Goal: Use online tool/utility: Utilize a website feature to perform a specific function

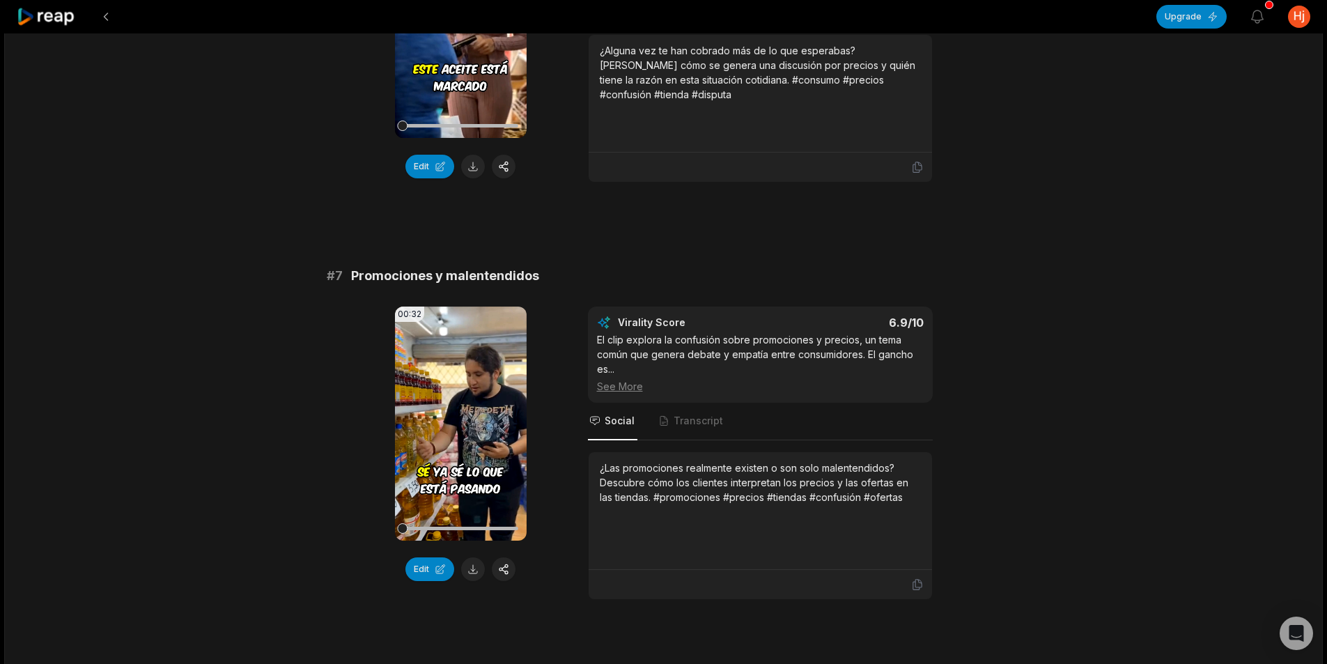
scroll to position [2488, 0]
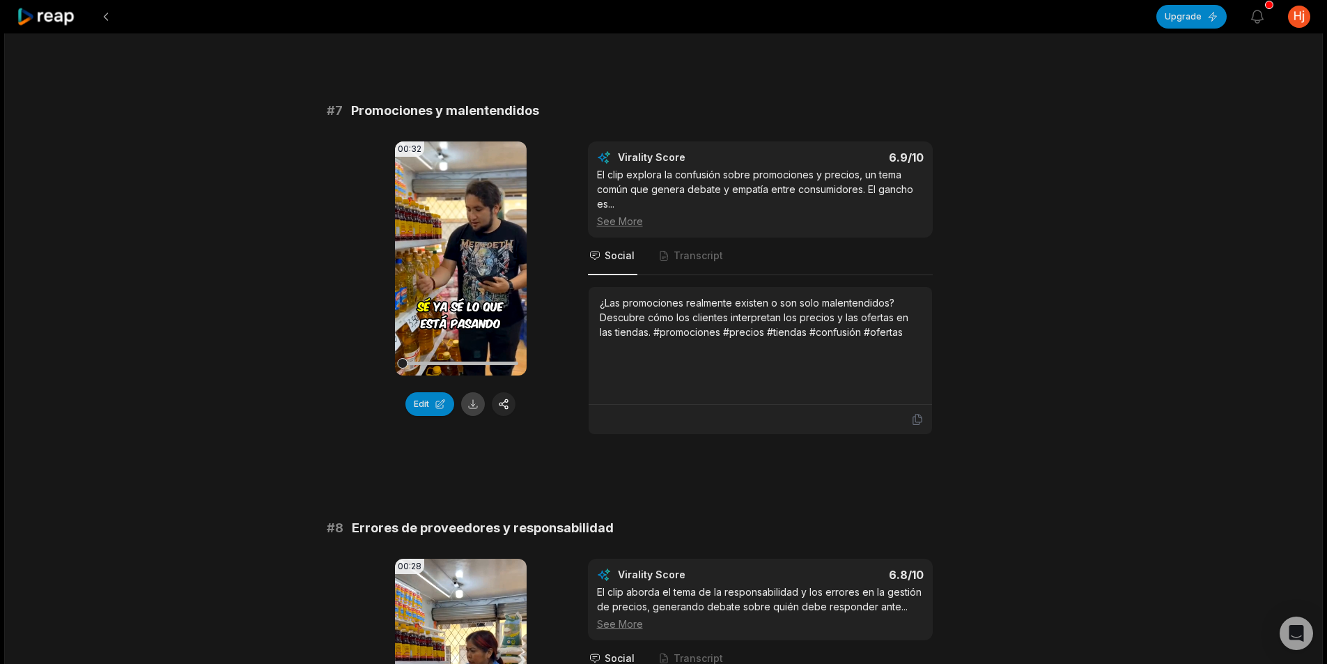
click at [472, 401] on button at bounding box center [473, 404] width 24 height 24
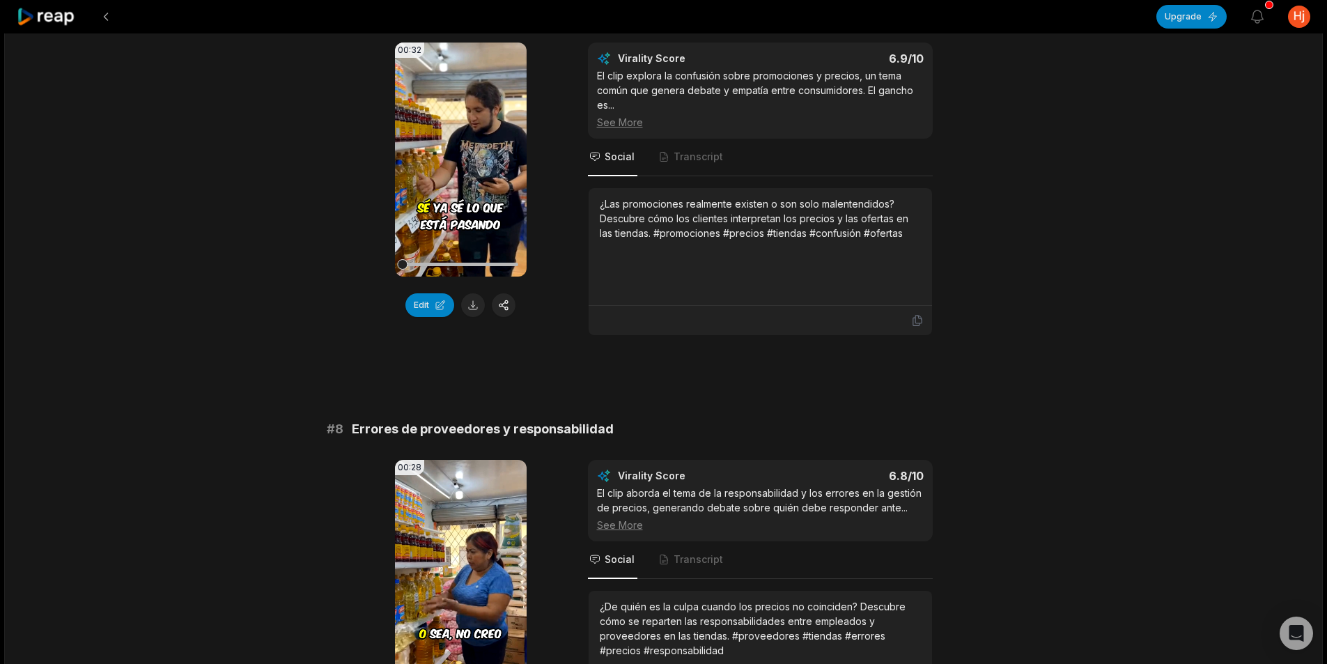
scroll to position [2766, 0]
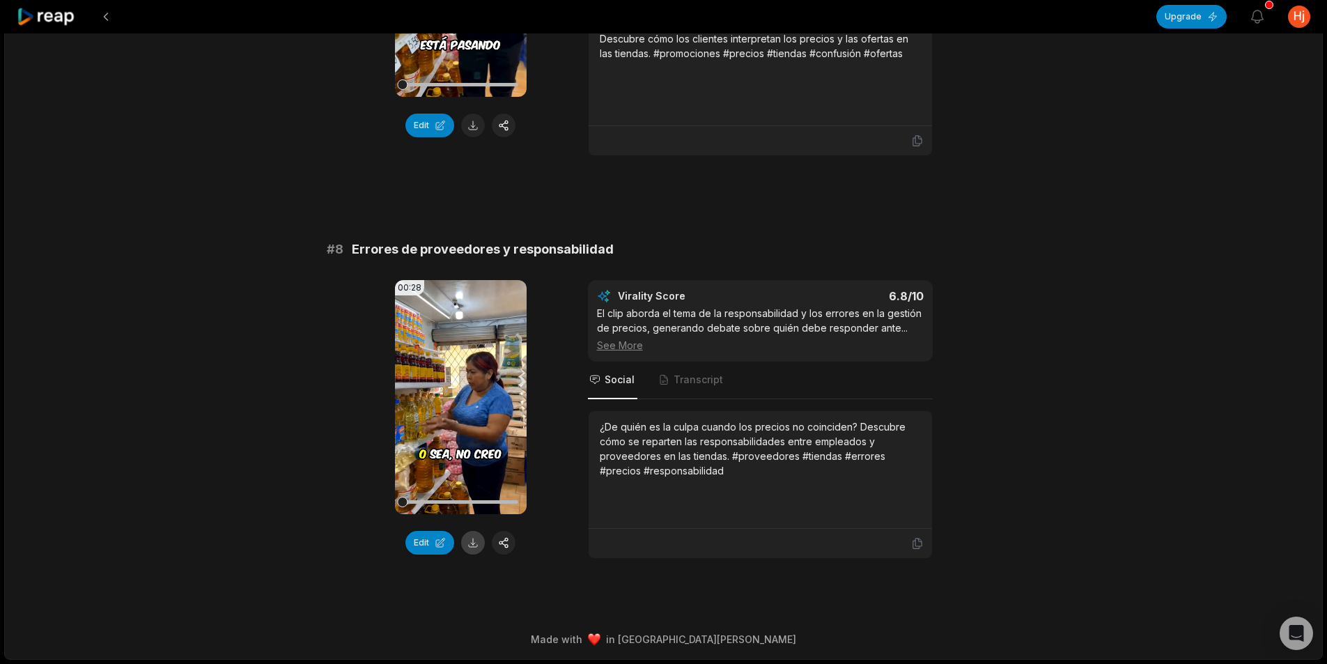
click at [477, 541] on button at bounding box center [473, 543] width 24 height 24
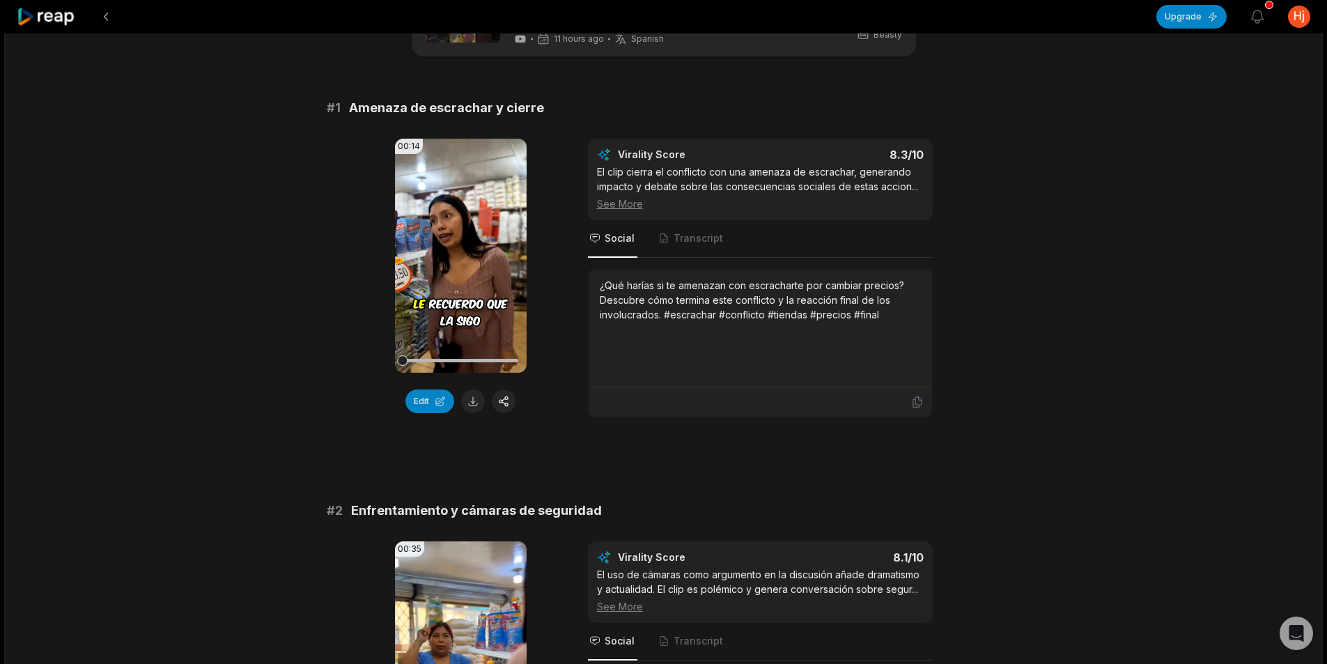
scroll to position [0, 0]
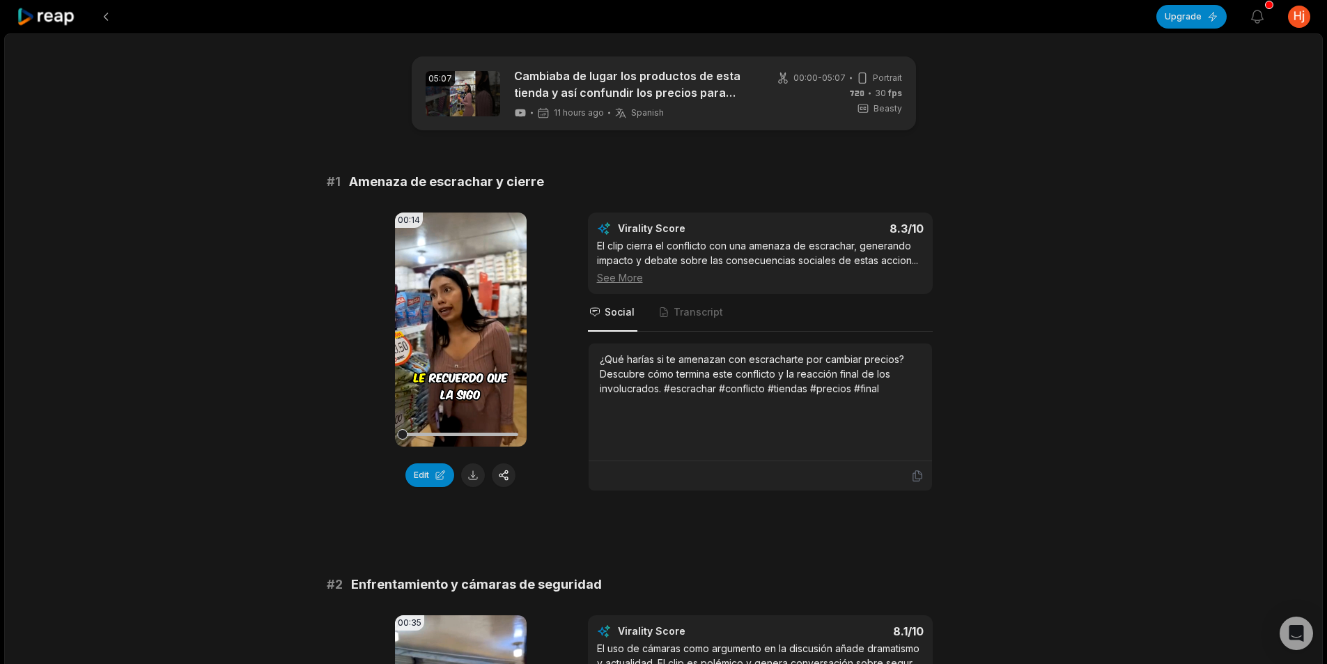
click at [61, 15] on icon at bounding box center [46, 17] width 59 height 19
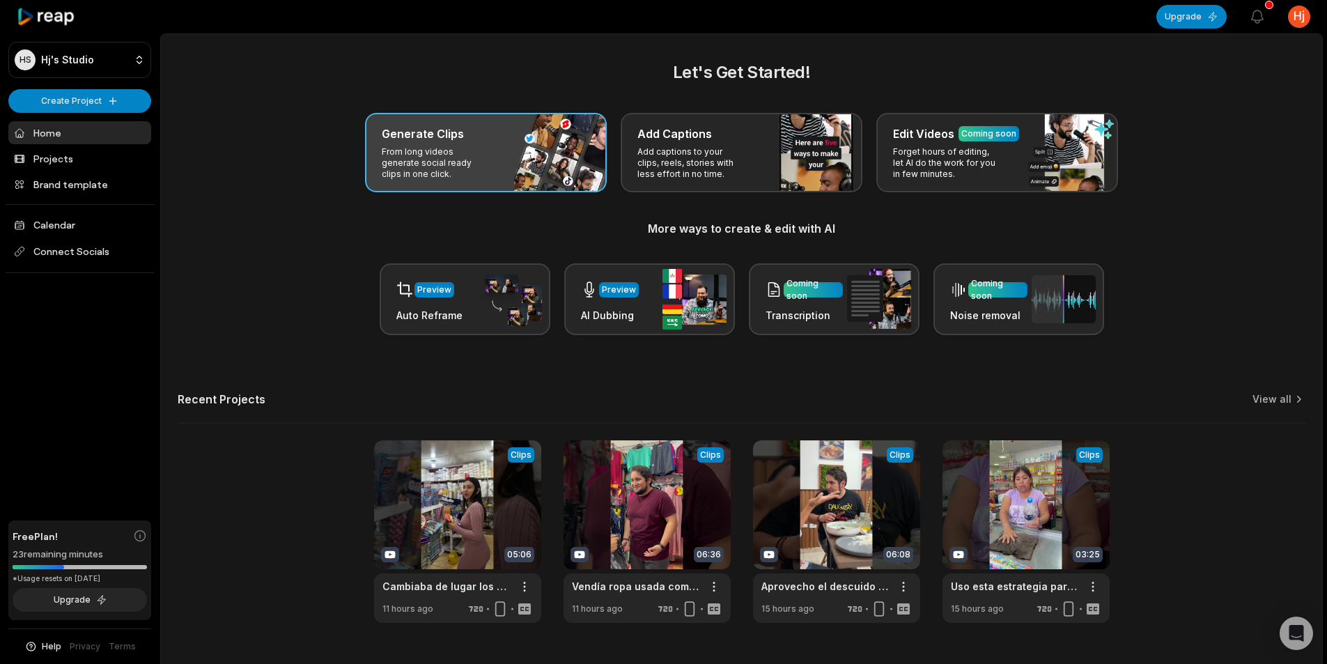
click at [410, 131] on h3 "Generate Clips" at bounding box center [423, 133] width 82 height 17
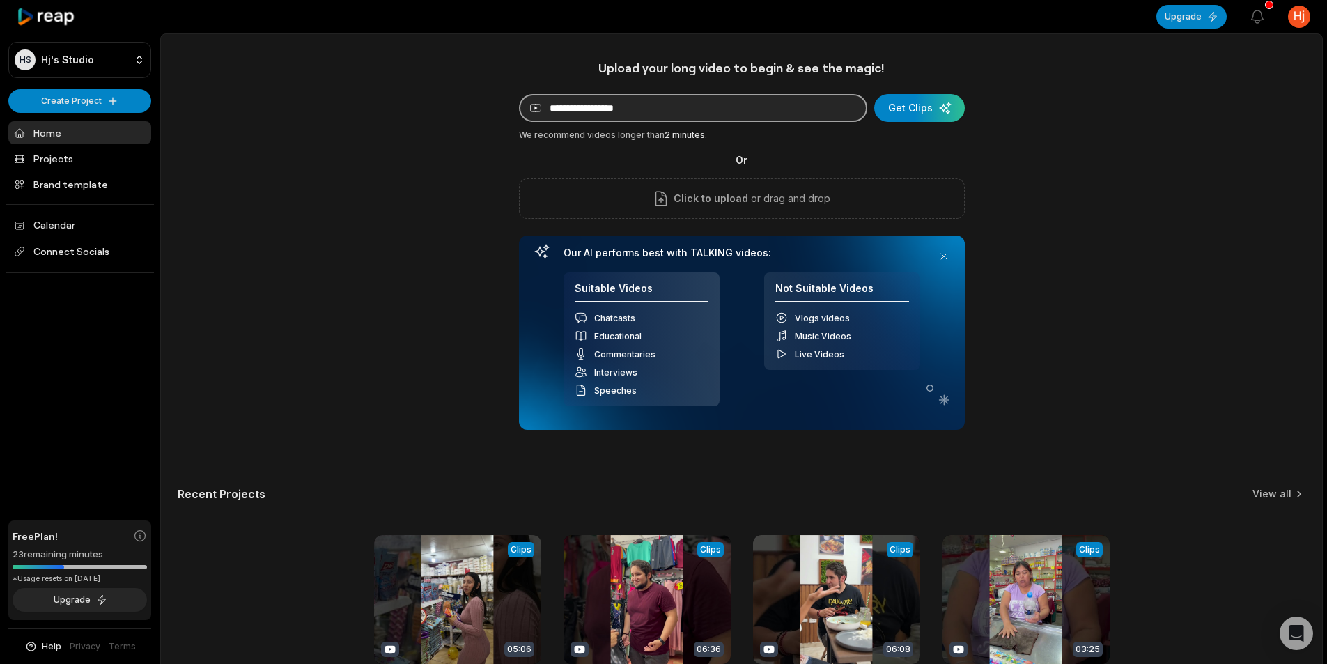
click at [589, 109] on input at bounding box center [693, 108] width 348 height 28
paste input "**********"
type input "**********"
drag, startPoint x: 923, startPoint y: 110, endPoint x: 849, endPoint y: 104, distance: 74.1
click at [922, 109] on div "submit" at bounding box center [919, 108] width 91 height 28
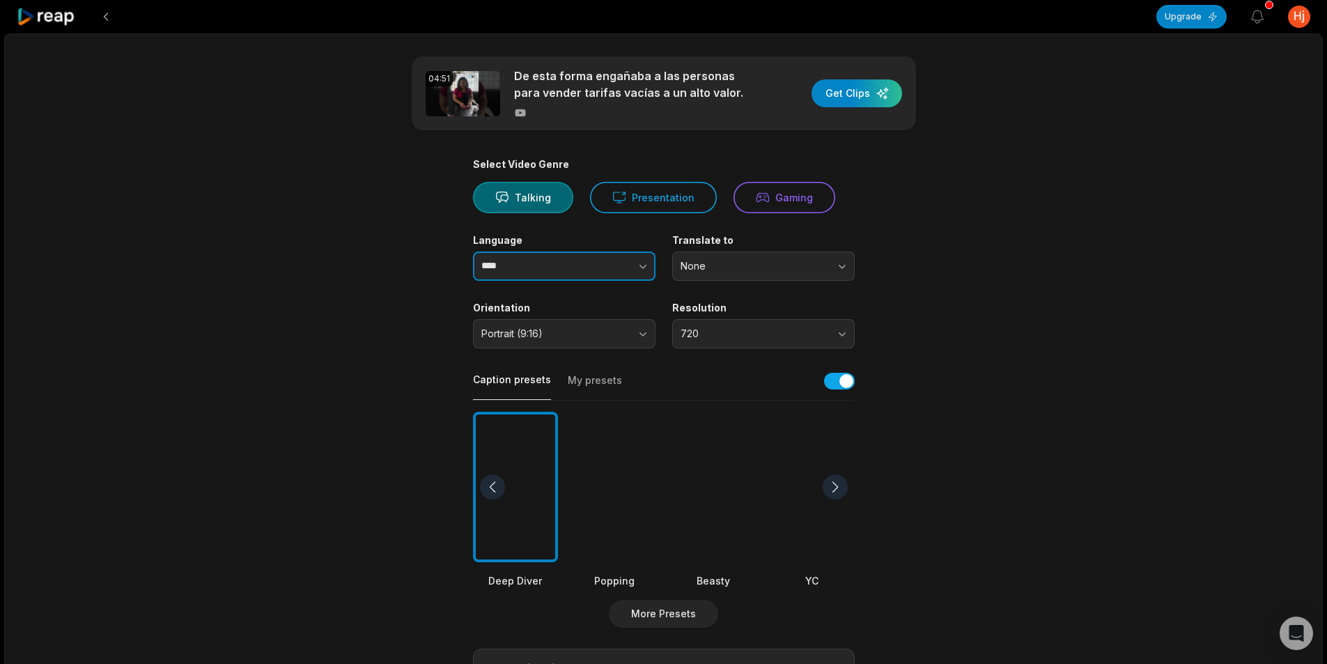
click at [563, 259] on input "****" at bounding box center [564, 266] width 183 height 29
click at [638, 265] on icon "button" at bounding box center [643, 266] width 14 height 14
type input "*******"
click at [702, 494] on div at bounding box center [713, 487] width 85 height 151
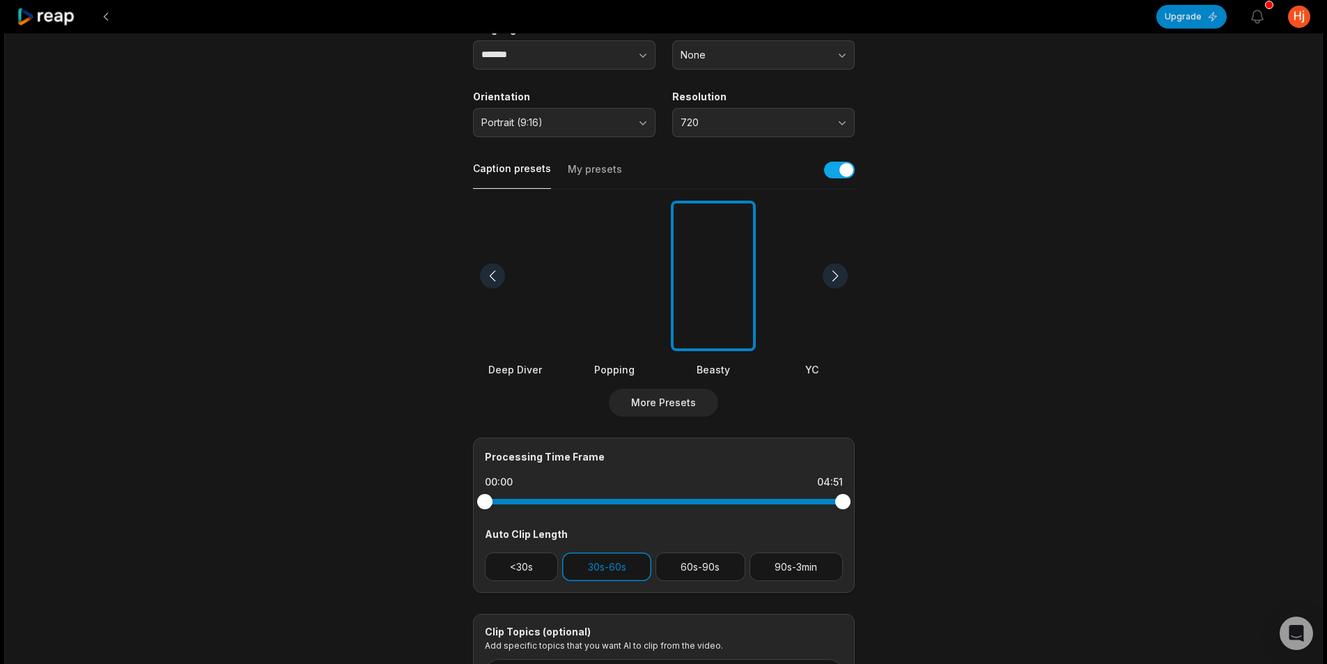
scroll to position [279, 0]
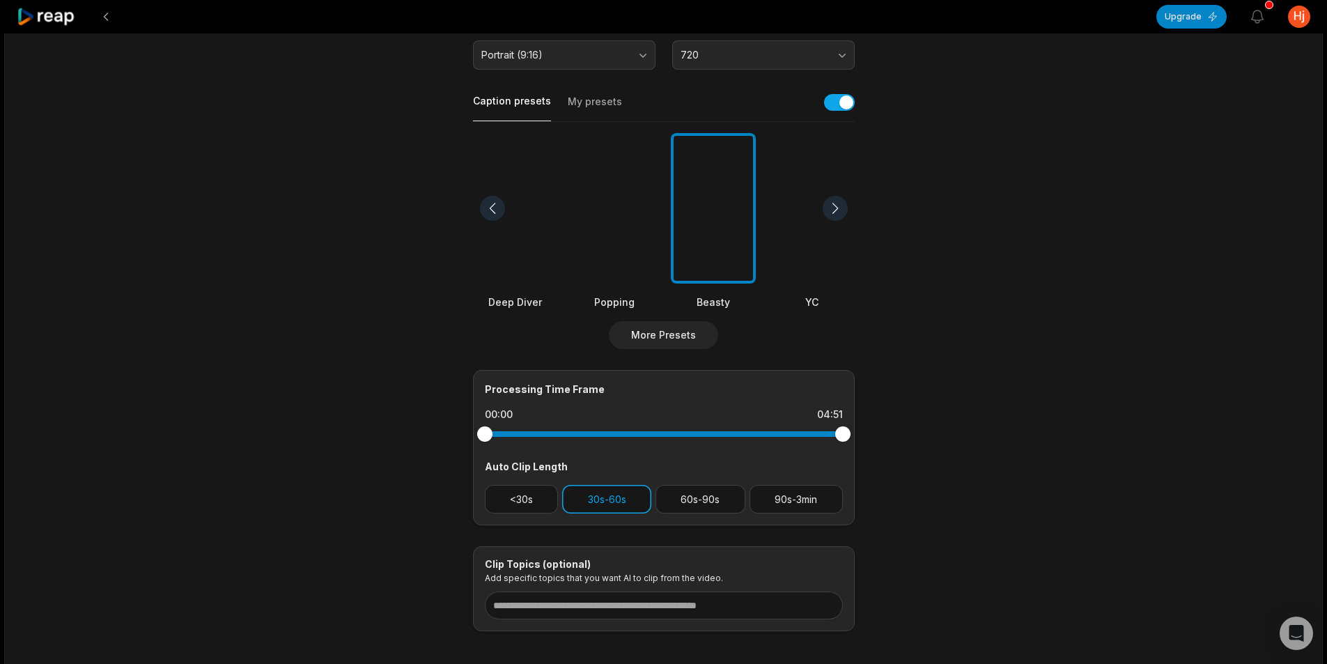
drag, startPoint x: 536, startPoint y: 501, endPoint x: 605, endPoint y: 503, distance: 69.0
click at [538, 501] on button "<30s" at bounding box center [522, 499] width 74 height 29
click at [606, 503] on button "30s-60s" at bounding box center [606, 499] width 89 height 29
click at [1150, 379] on div "04:51 De esta forma engañaba a las personas para vender tarifas vacías a un alt…" at bounding box center [663, 241] width 1319 height 973
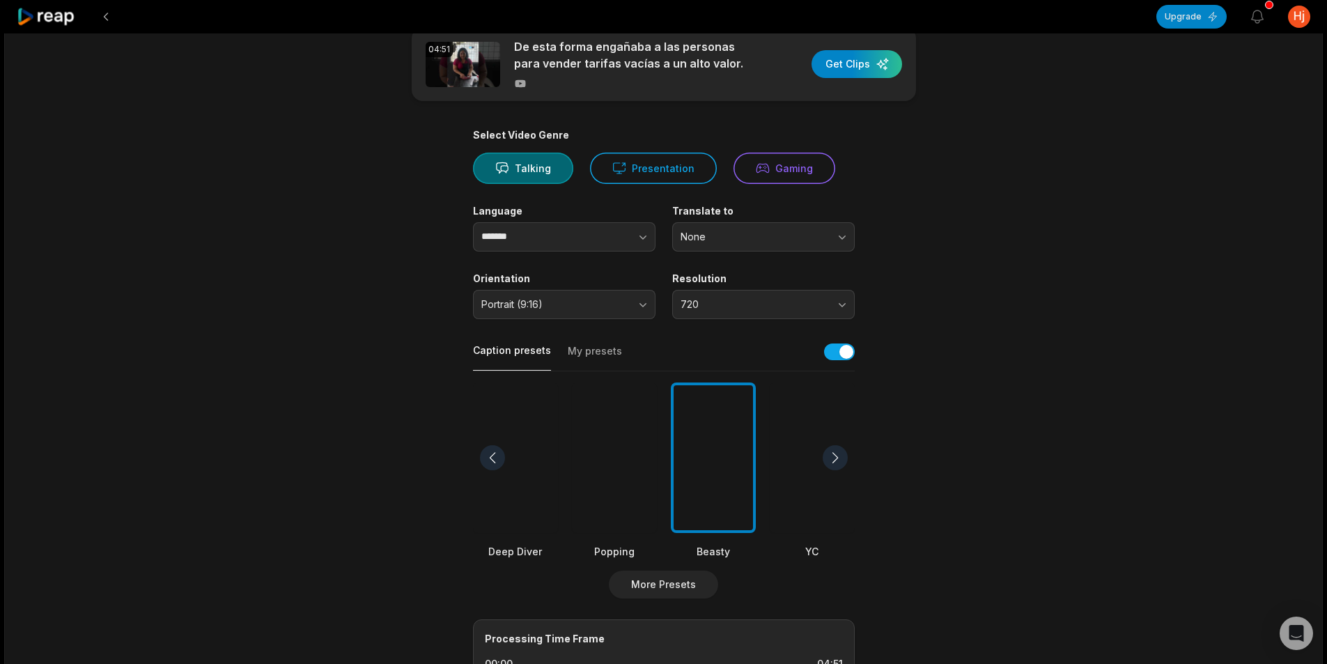
scroll to position [0, 0]
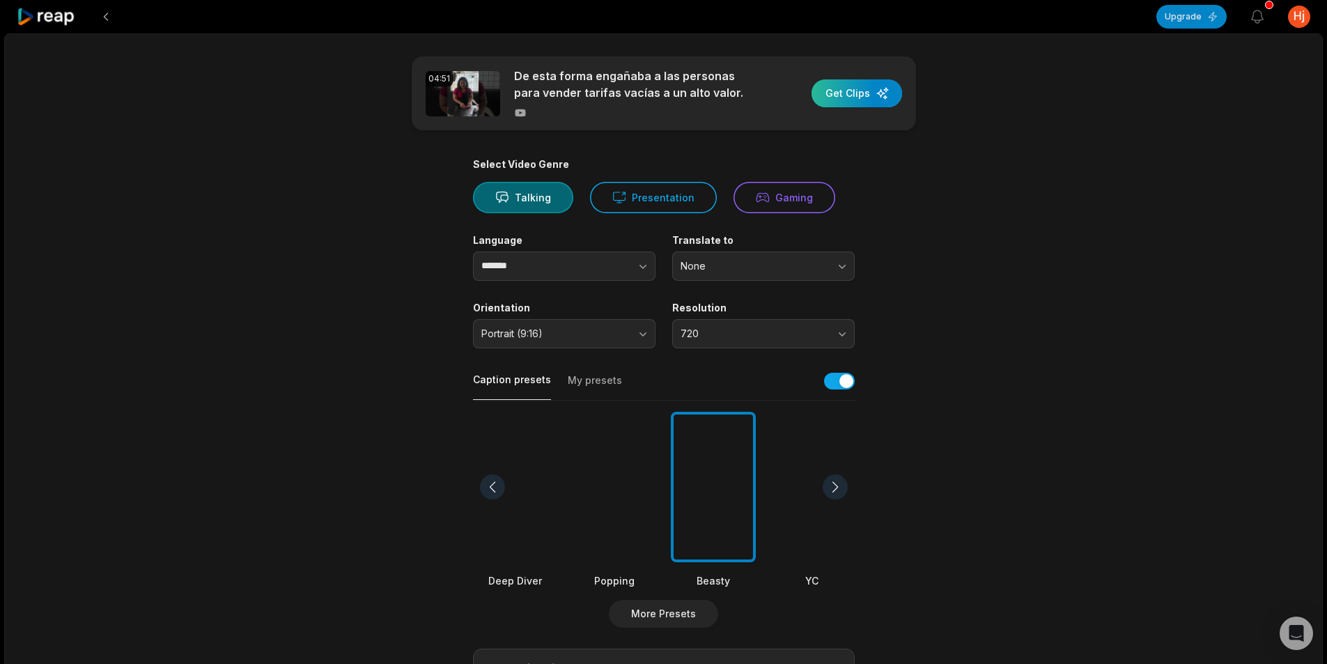
click at [853, 107] on div "button" at bounding box center [857, 93] width 91 height 28
